Goal: Information Seeking & Learning: Learn about a topic

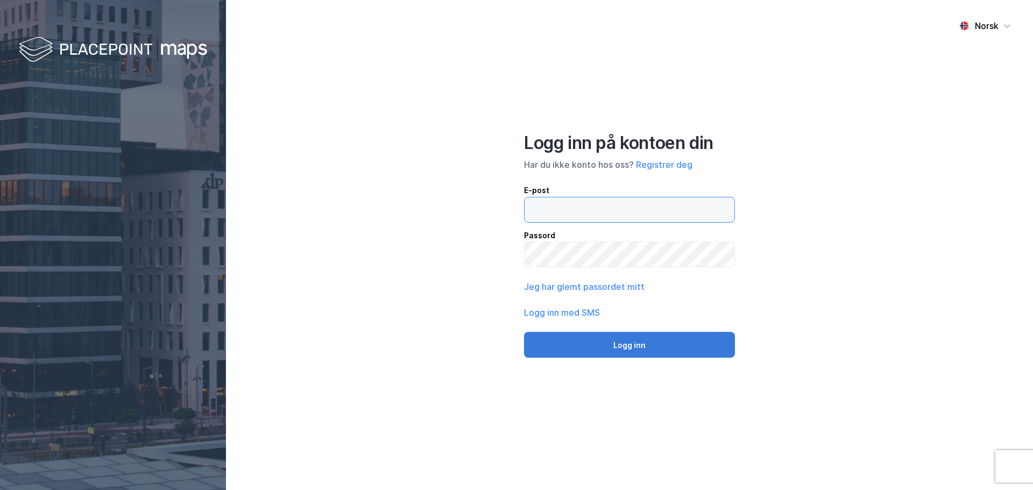
type input "[PERSON_NAME][EMAIL_ADDRESS][DOMAIN_NAME]"
click at [626, 348] on button "Logg inn" at bounding box center [629, 345] width 211 height 26
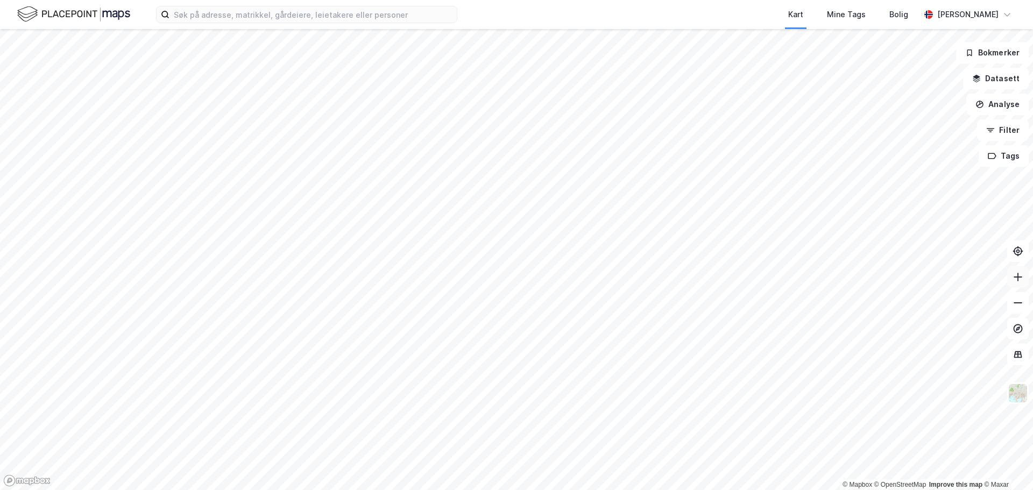
click at [1018, 279] on icon at bounding box center [1018, 277] width 1 height 9
click at [1018, 357] on icon at bounding box center [1018, 354] width 8 height 7
click at [1017, 357] on icon at bounding box center [1018, 354] width 8 height 7
click at [1007, 105] on button "Analyse" at bounding box center [998, 105] width 62 height 22
click at [893, 107] on div "Mål avstand" at bounding box center [904, 105] width 94 height 9
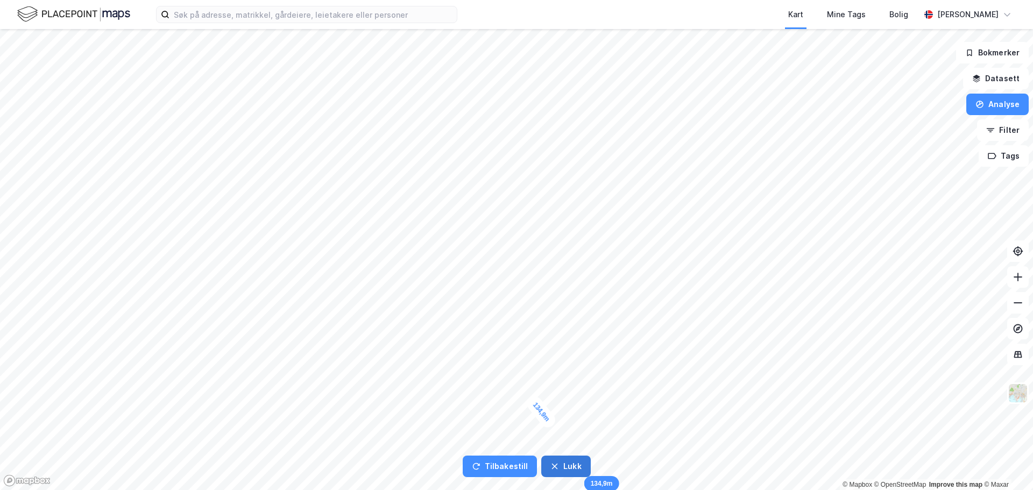
click at [565, 467] on button "Lukk" at bounding box center [565, 467] width 49 height 22
